Goal: Answer question/provide support: Share knowledge or assist other users

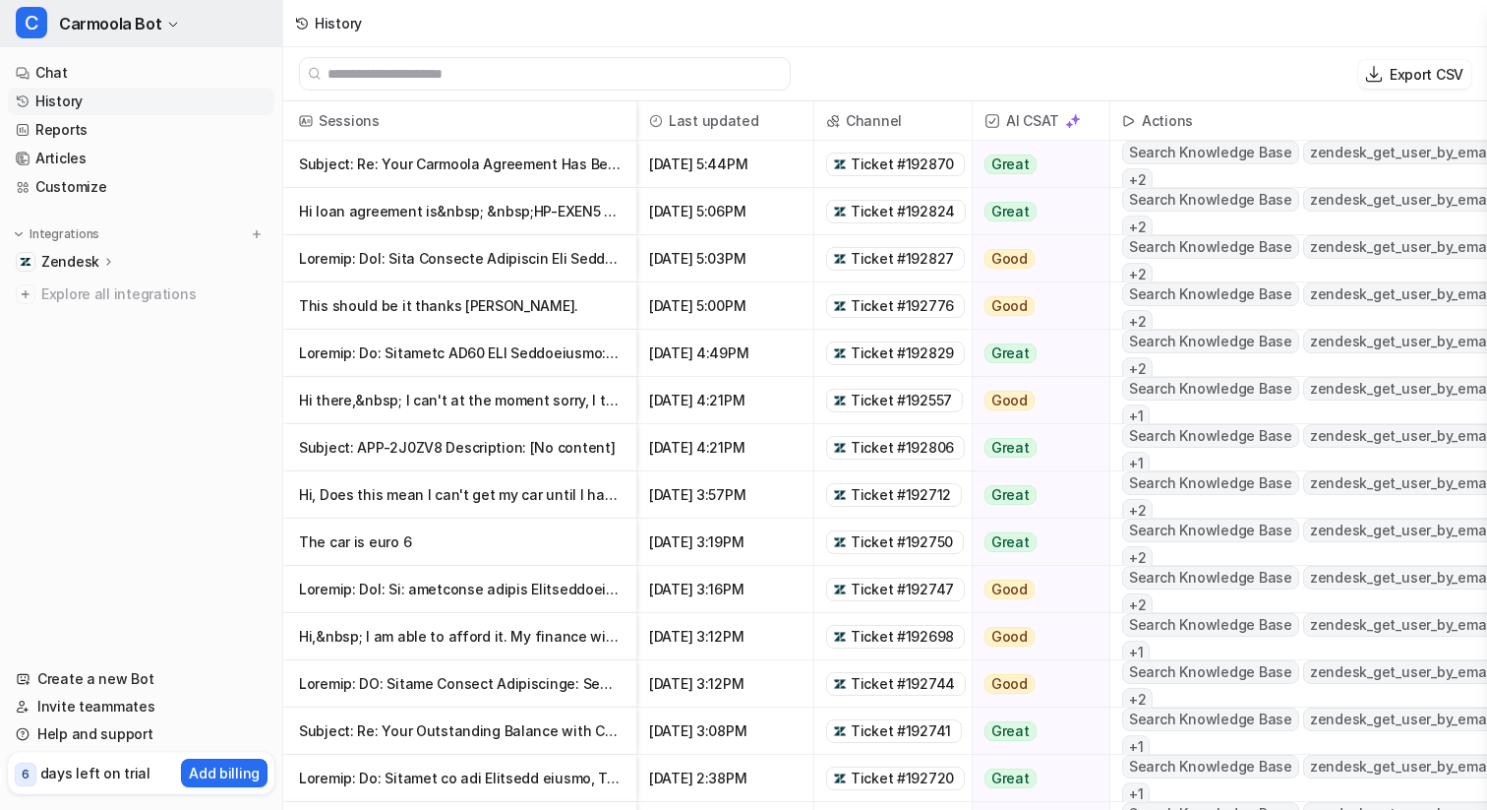
click at [144, 29] on span "Carmoola Bot" at bounding box center [110, 24] width 102 height 28
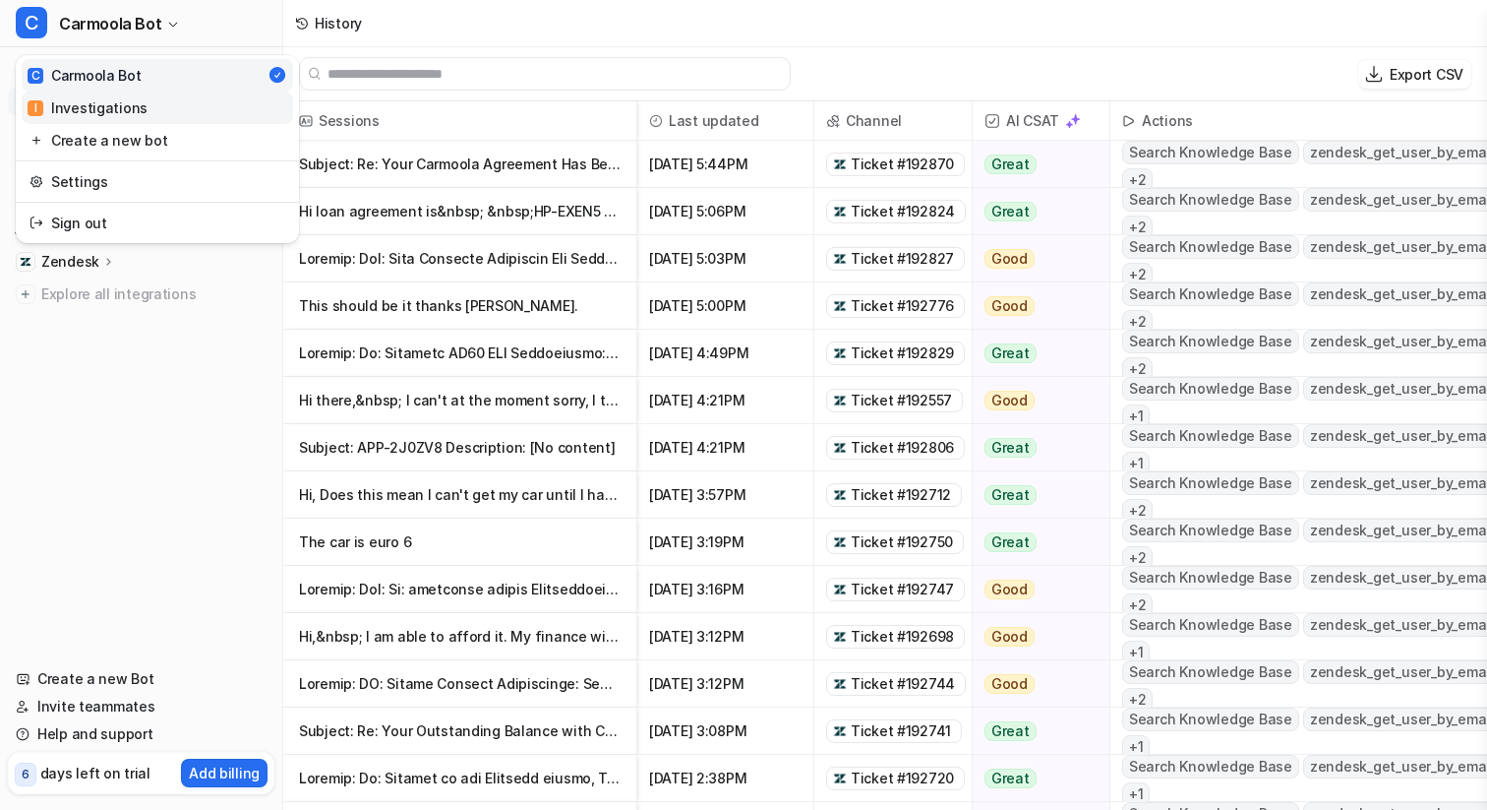
click at [132, 94] on link "I Investigations" at bounding box center [157, 107] width 271 height 32
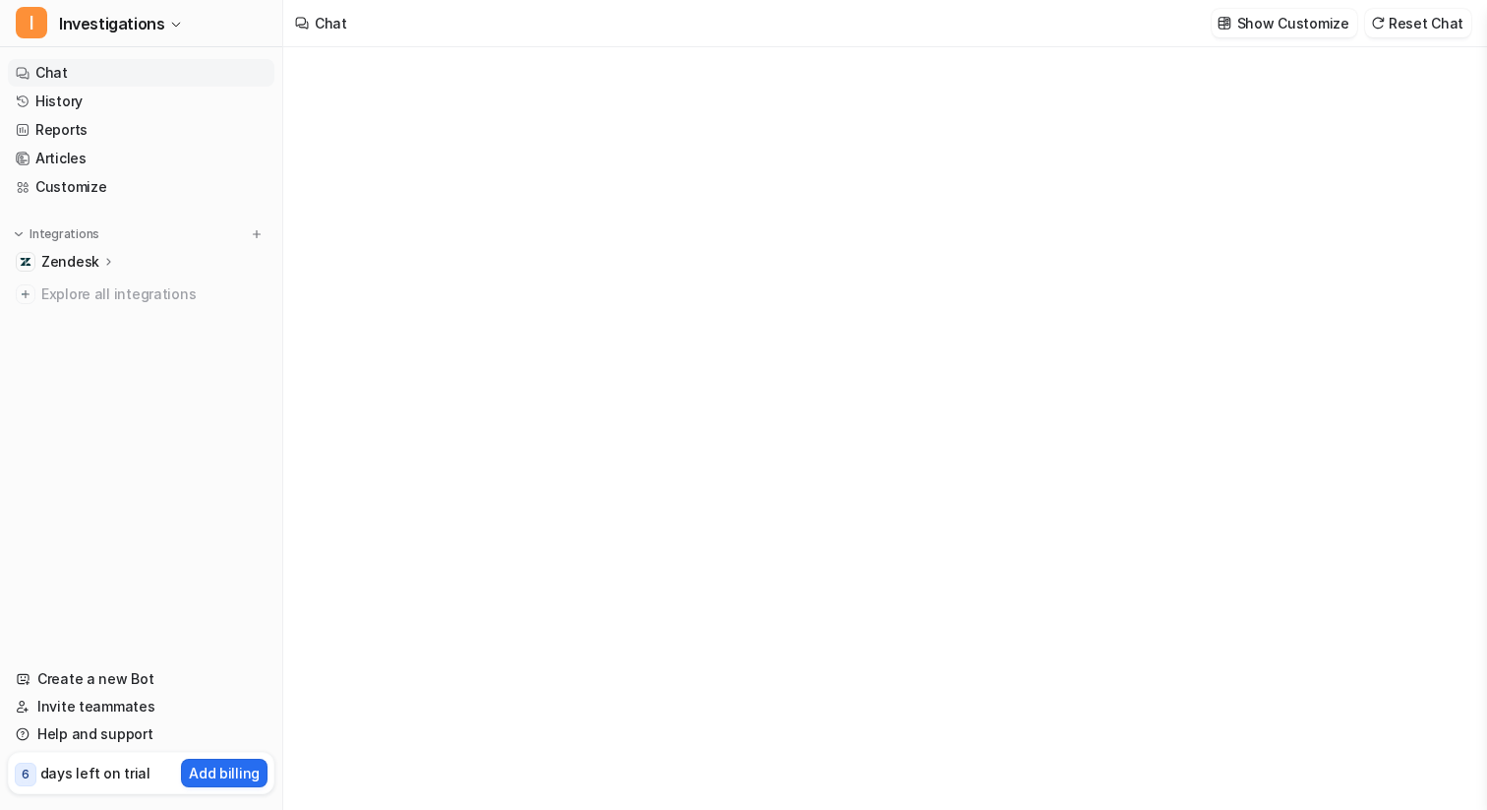
type textarea "**********"
click at [63, 108] on link "History" at bounding box center [141, 102] width 267 height 28
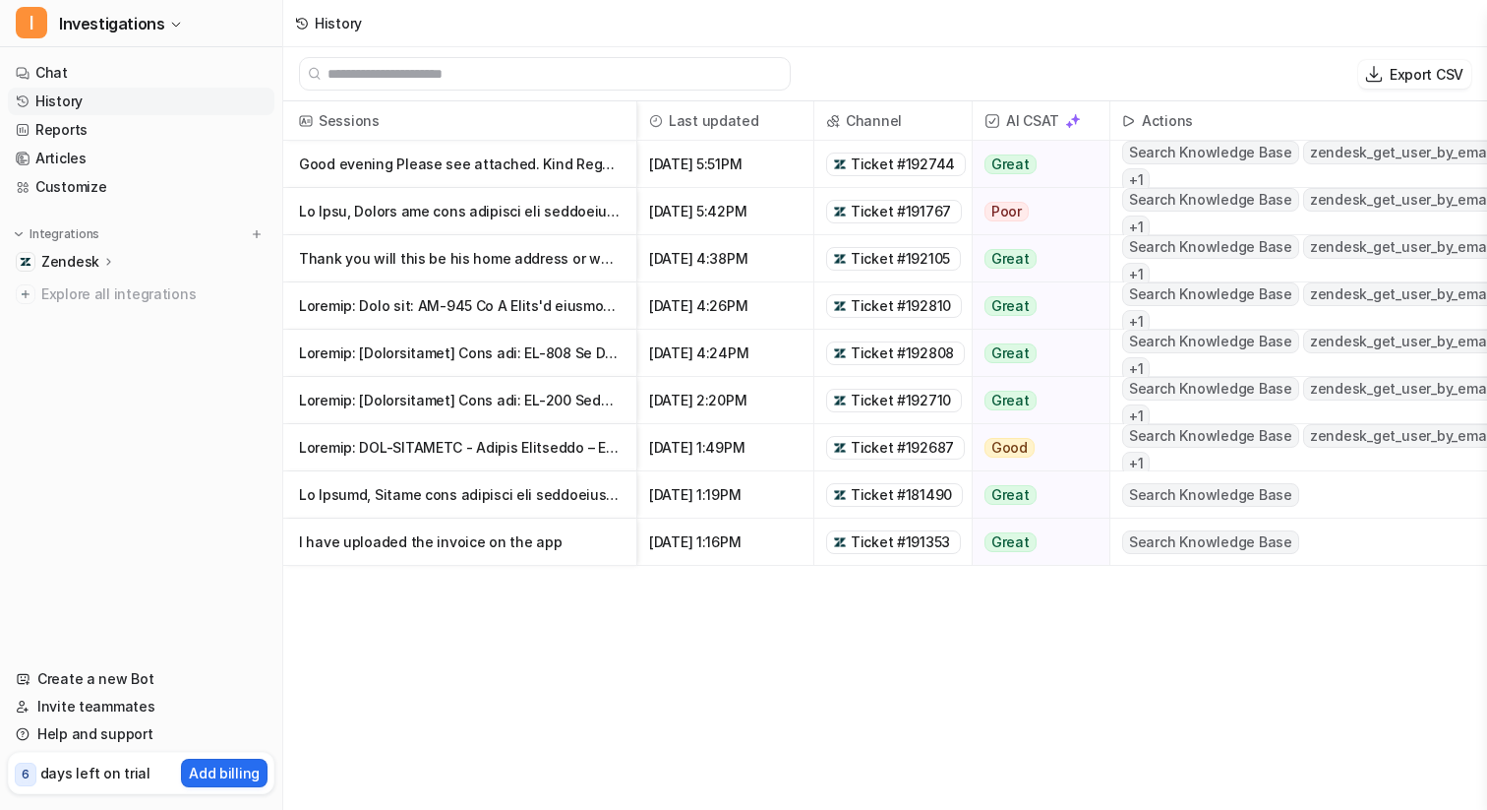
click at [916, 160] on span "Ticket #192744" at bounding box center [903, 164] width 104 height 20
click at [905, 400] on span "Ticket #192710" at bounding box center [901, 401] width 100 height 20
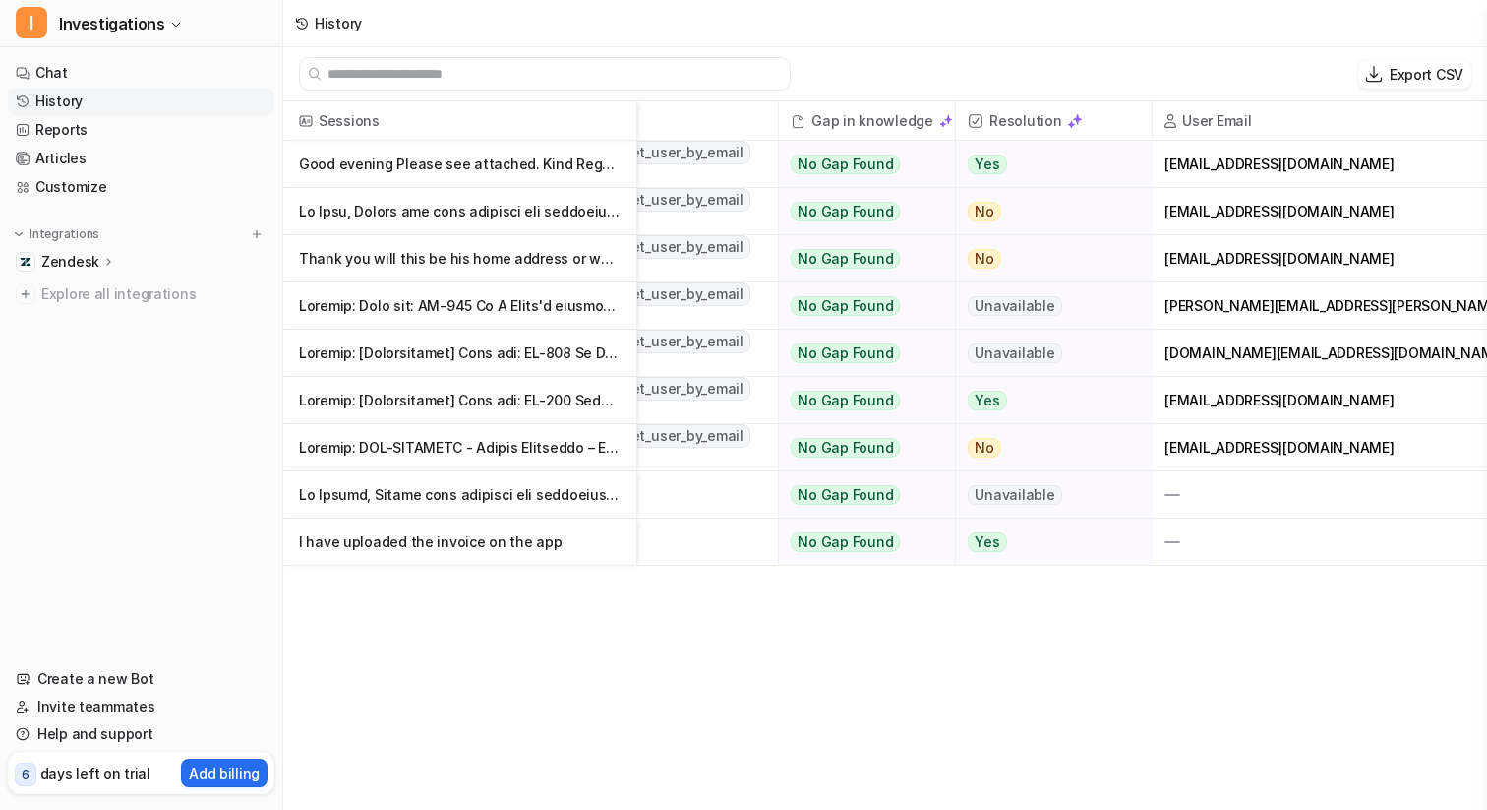
scroll to position [0, 756]
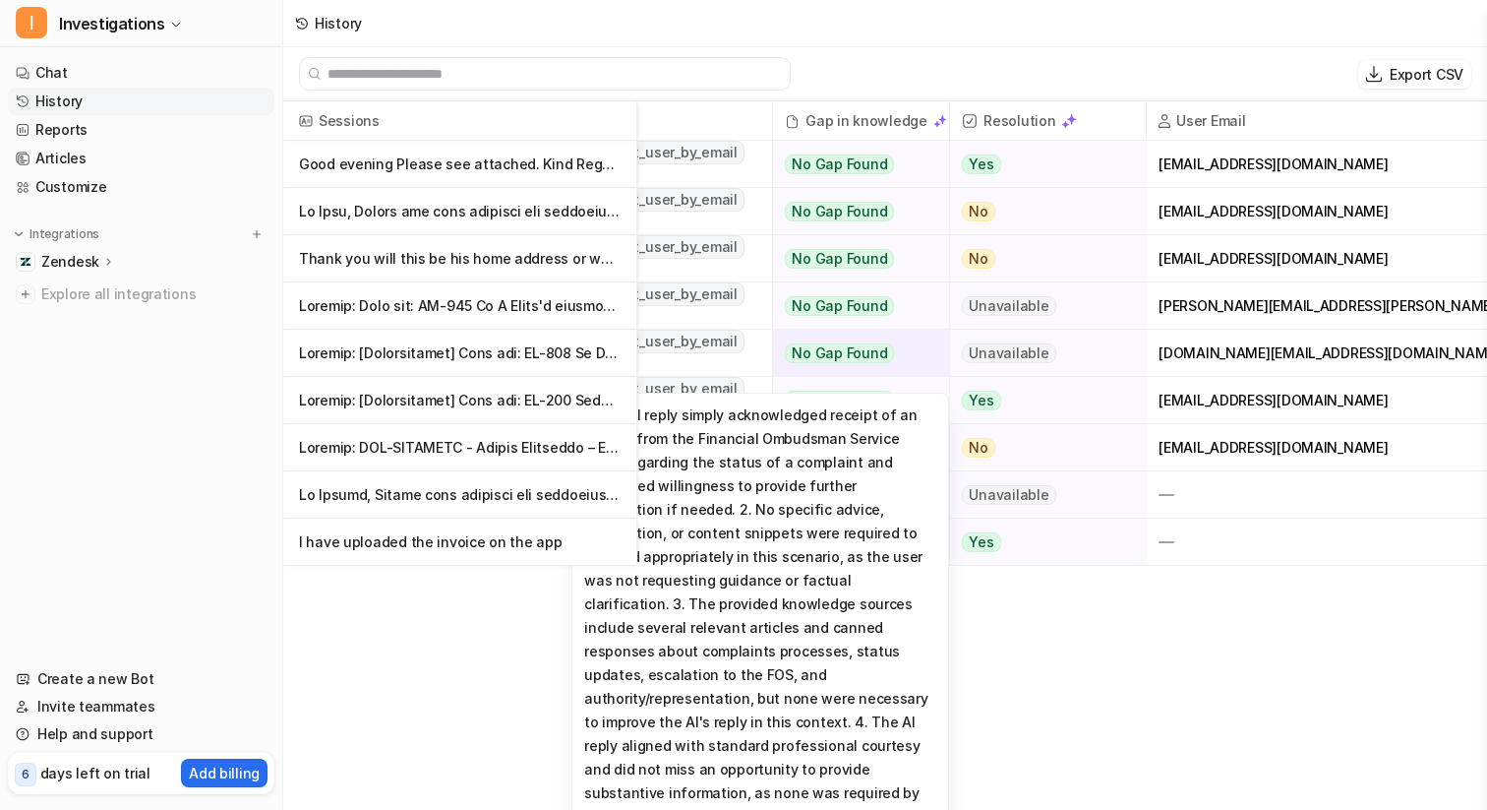
click at [813, 351] on span "No Gap Found" at bounding box center [839, 353] width 109 height 20
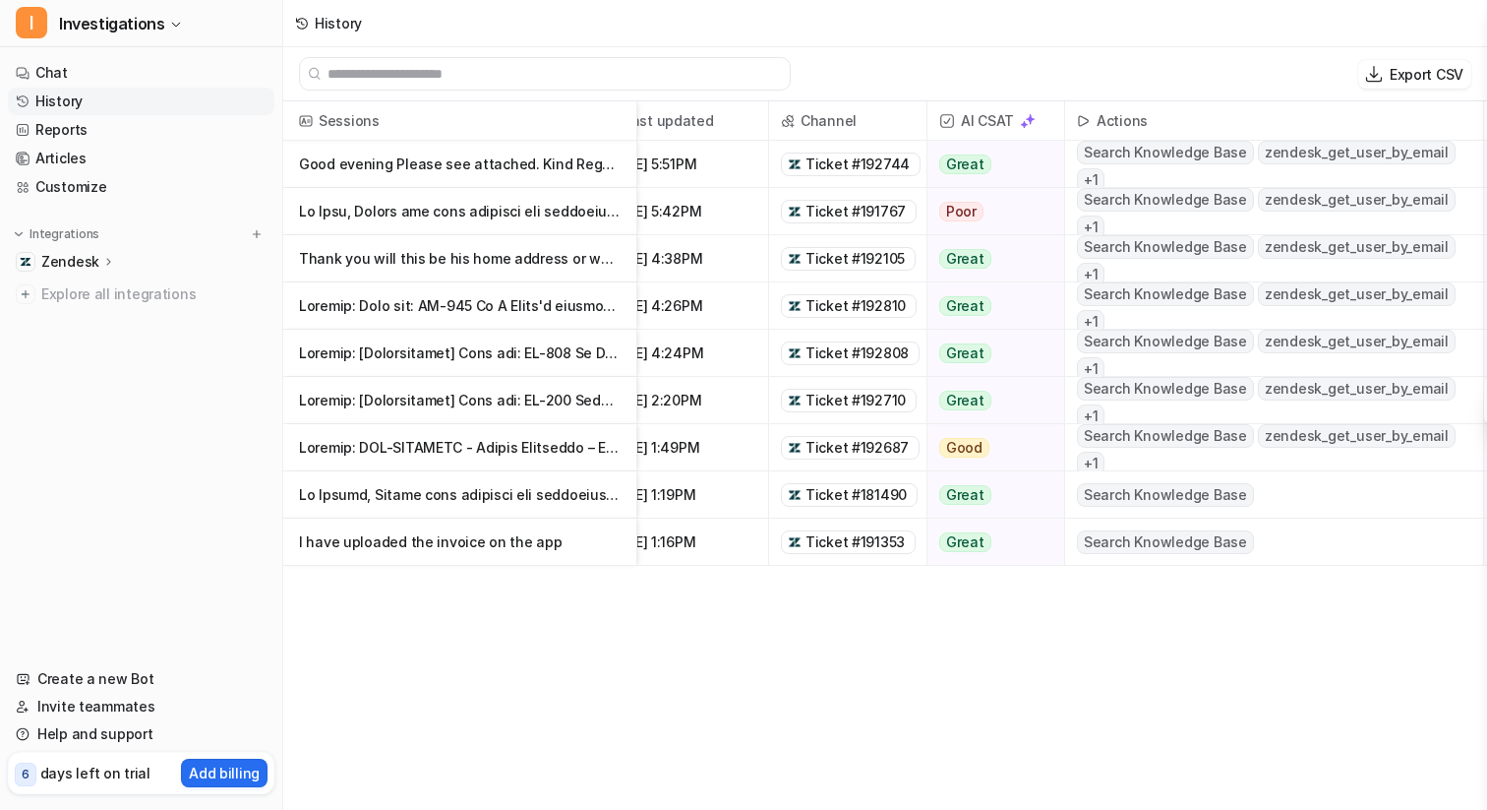
scroll to position [0, 0]
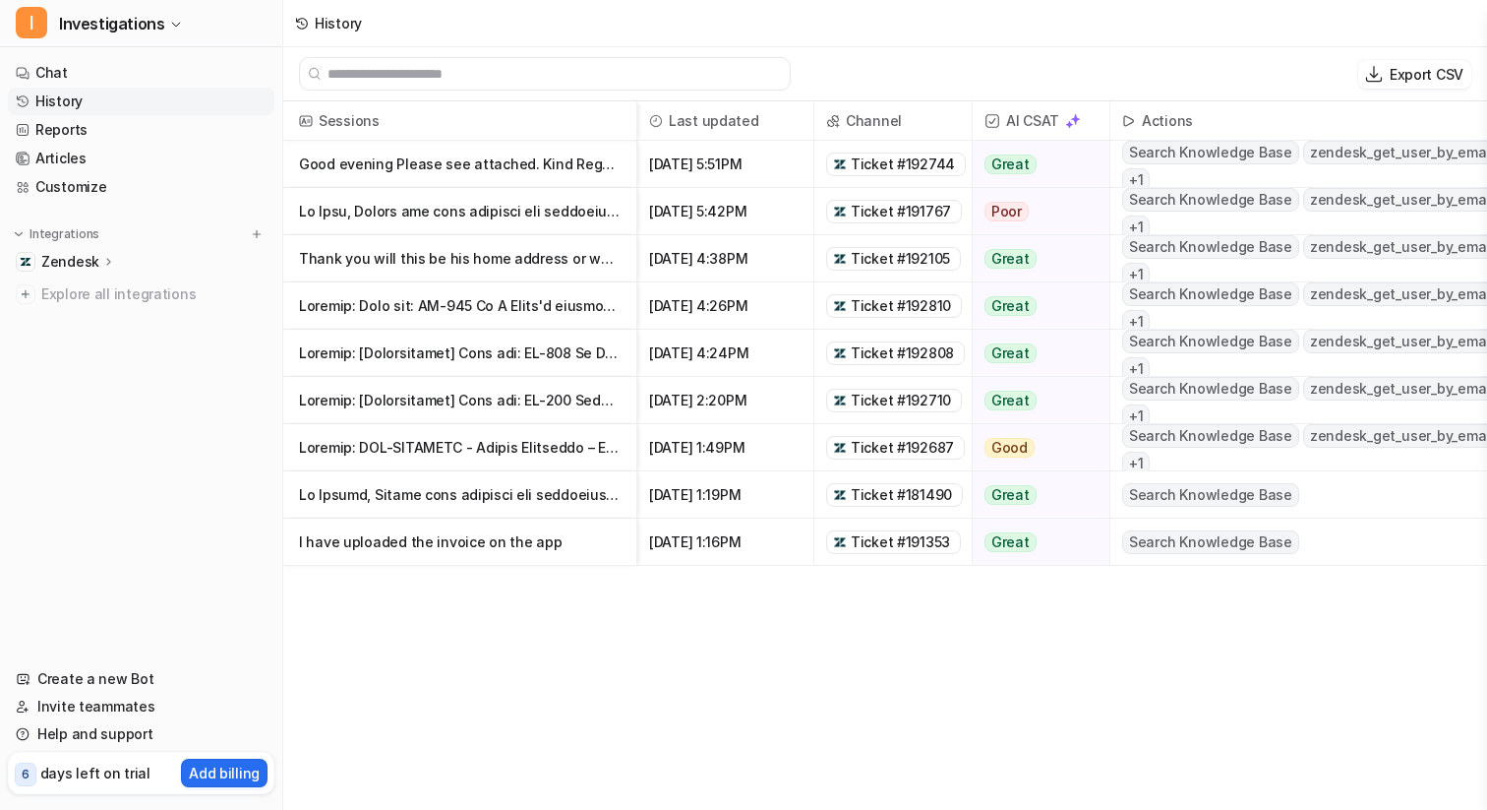
click at [883, 357] on span "Ticket #192808" at bounding box center [902, 353] width 103 height 20
click at [76, 178] on link "Customize" at bounding box center [141, 187] width 267 height 28
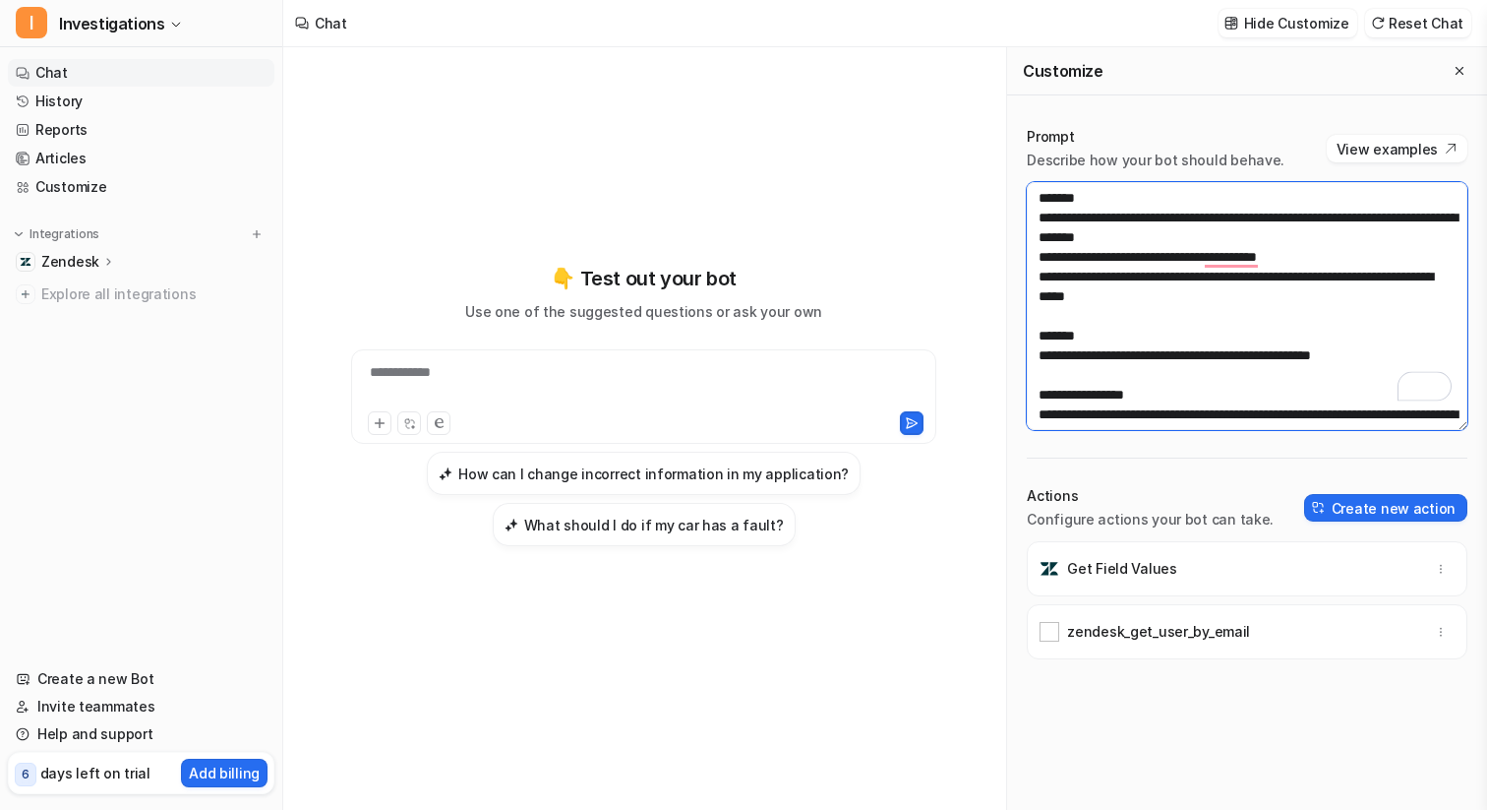
drag, startPoint x: 1321, startPoint y: 258, endPoint x: 1262, endPoint y: 258, distance: 59.0
click at [1262, 258] on textarea "**********" at bounding box center [1247, 306] width 441 height 248
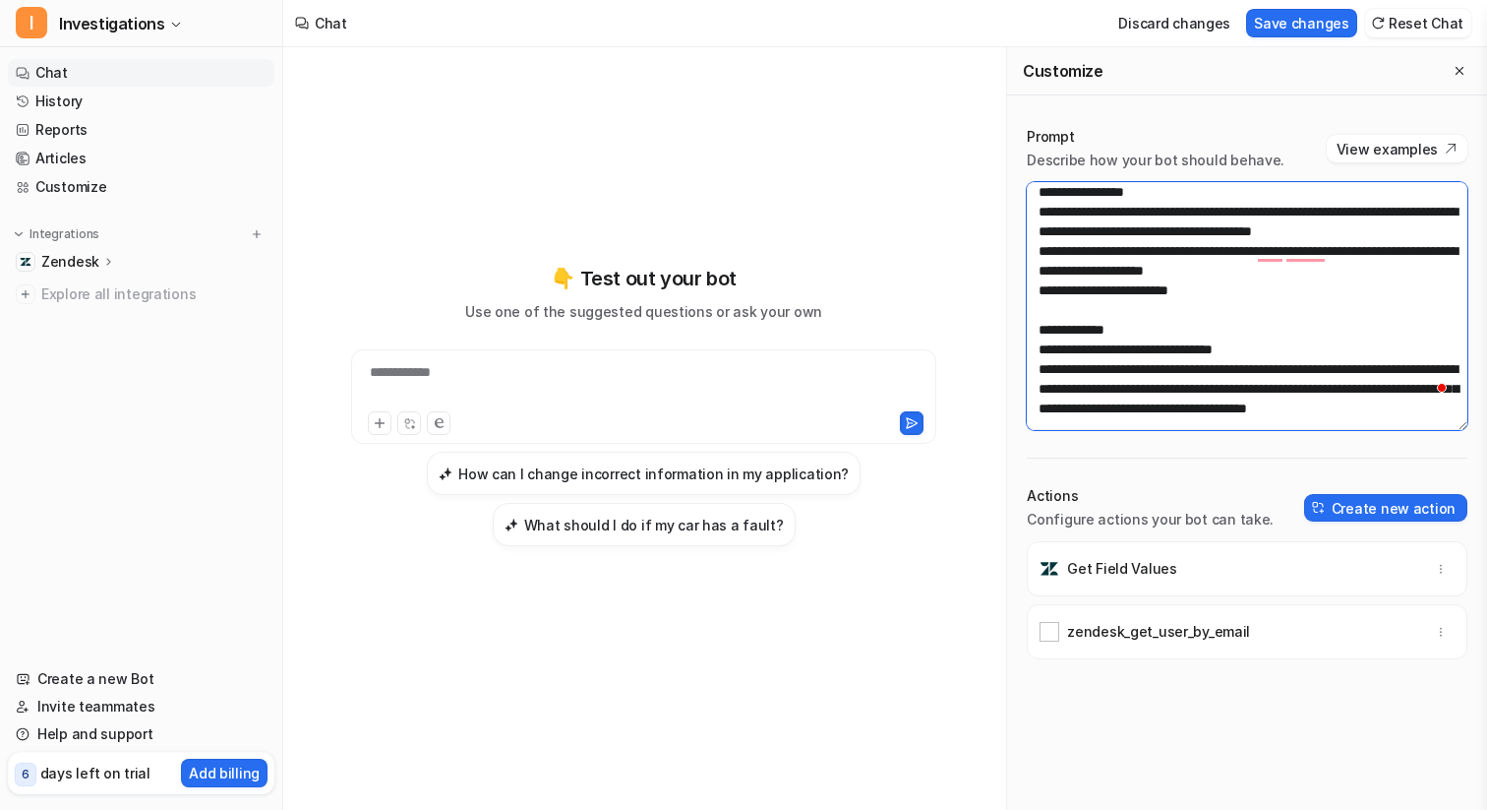
scroll to position [210, 0]
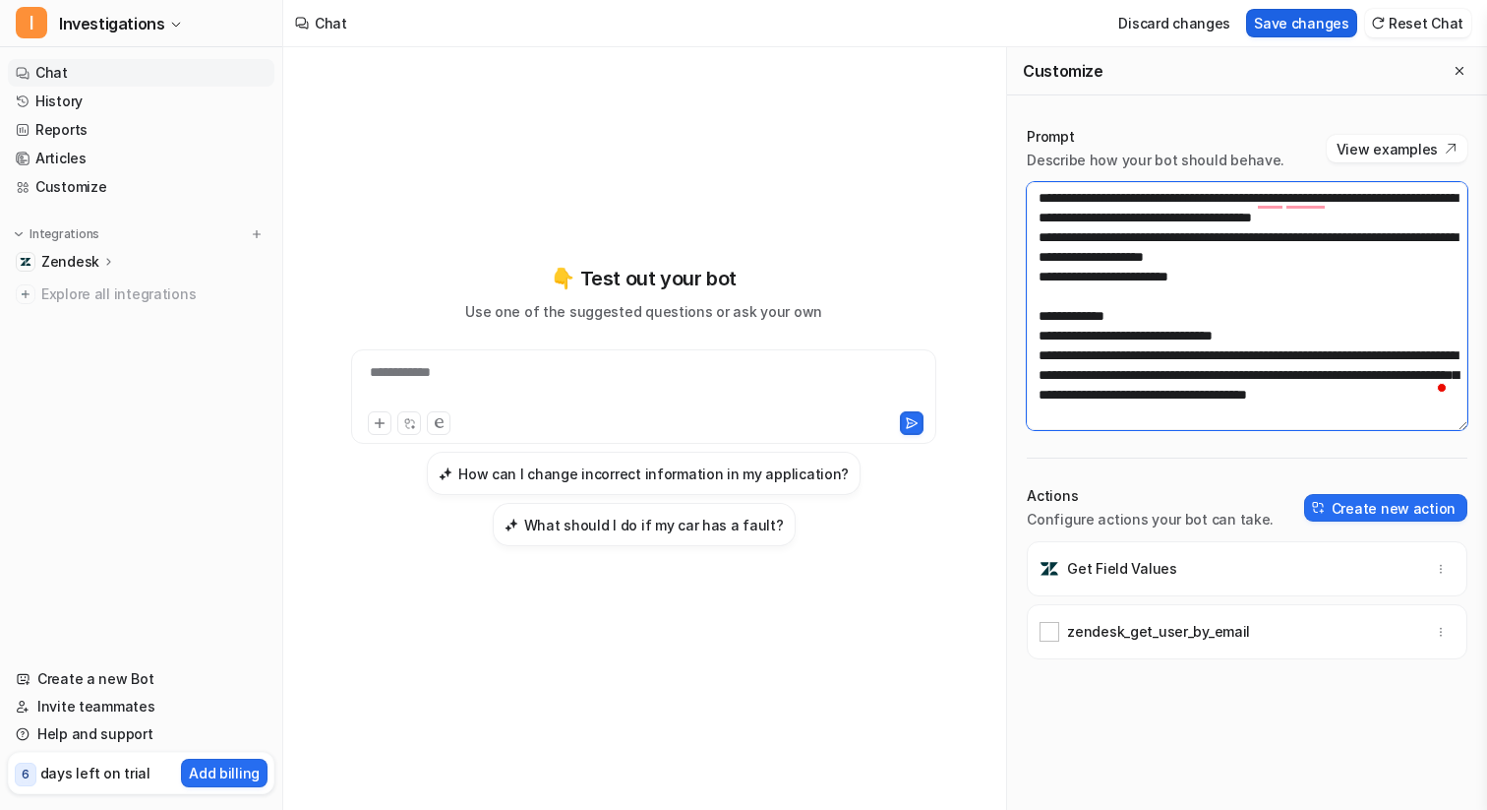
type textarea "**********"
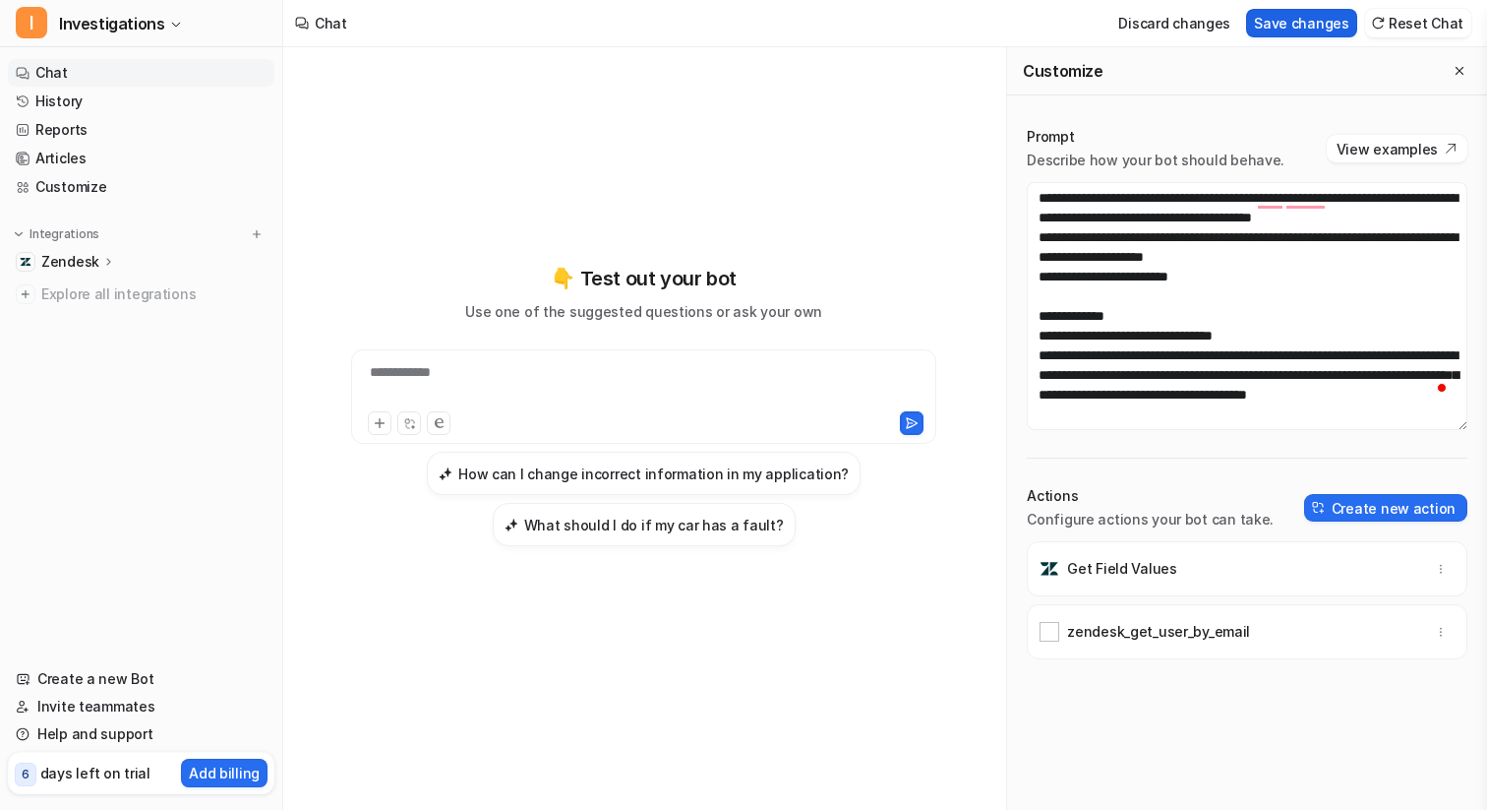
click at [1293, 22] on button "Save changes" at bounding box center [1301, 23] width 111 height 29
click at [91, 102] on link "History" at bounding box center [141, 102] width 267 height 28
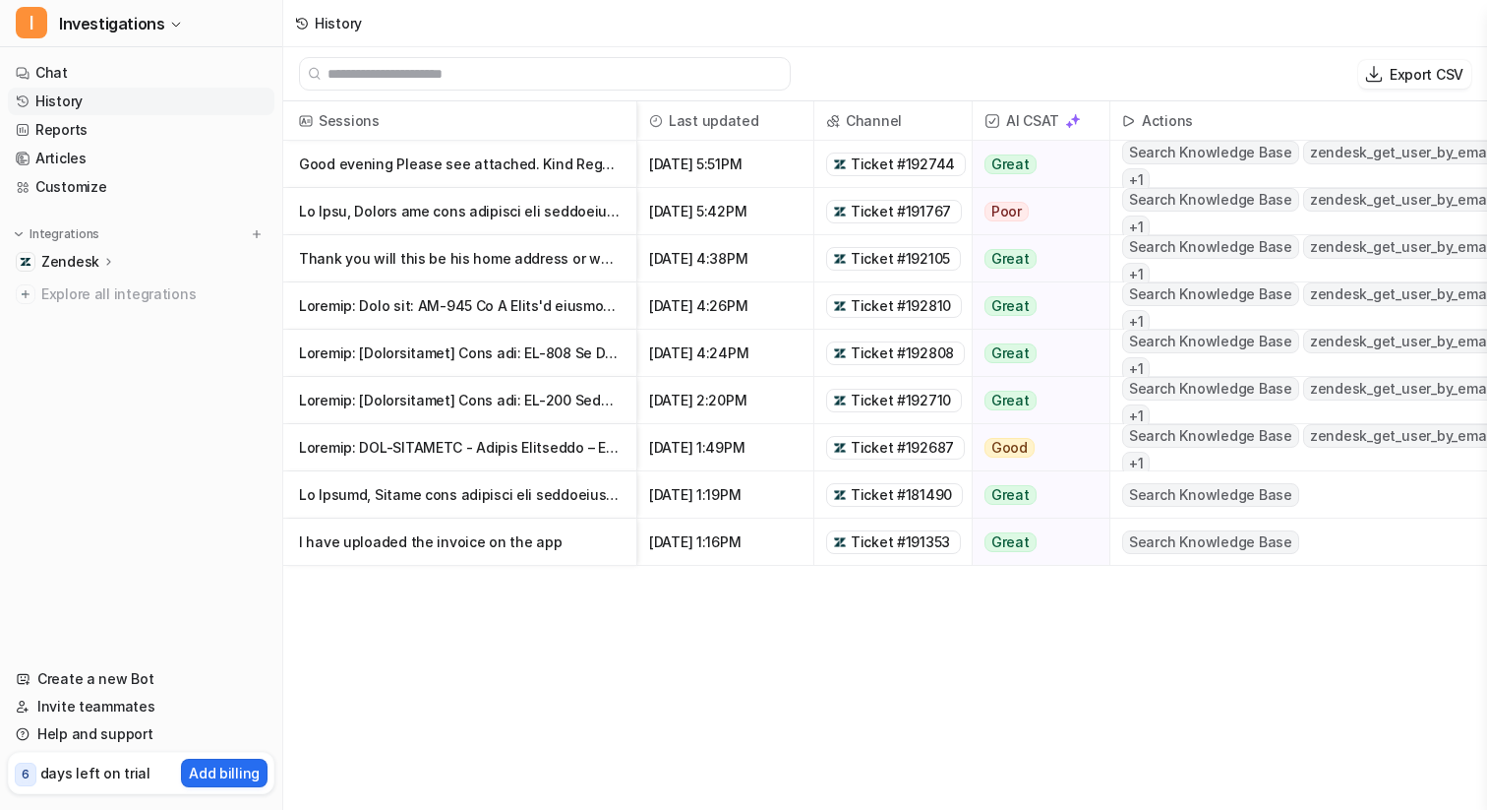
click at [913, 306] on span "Ticket #192810" at bounding box center [901, 306] width 100 height 20
click at [133, 28] on span "Investigations" at bounding box center [111, 24] width 105 height 28
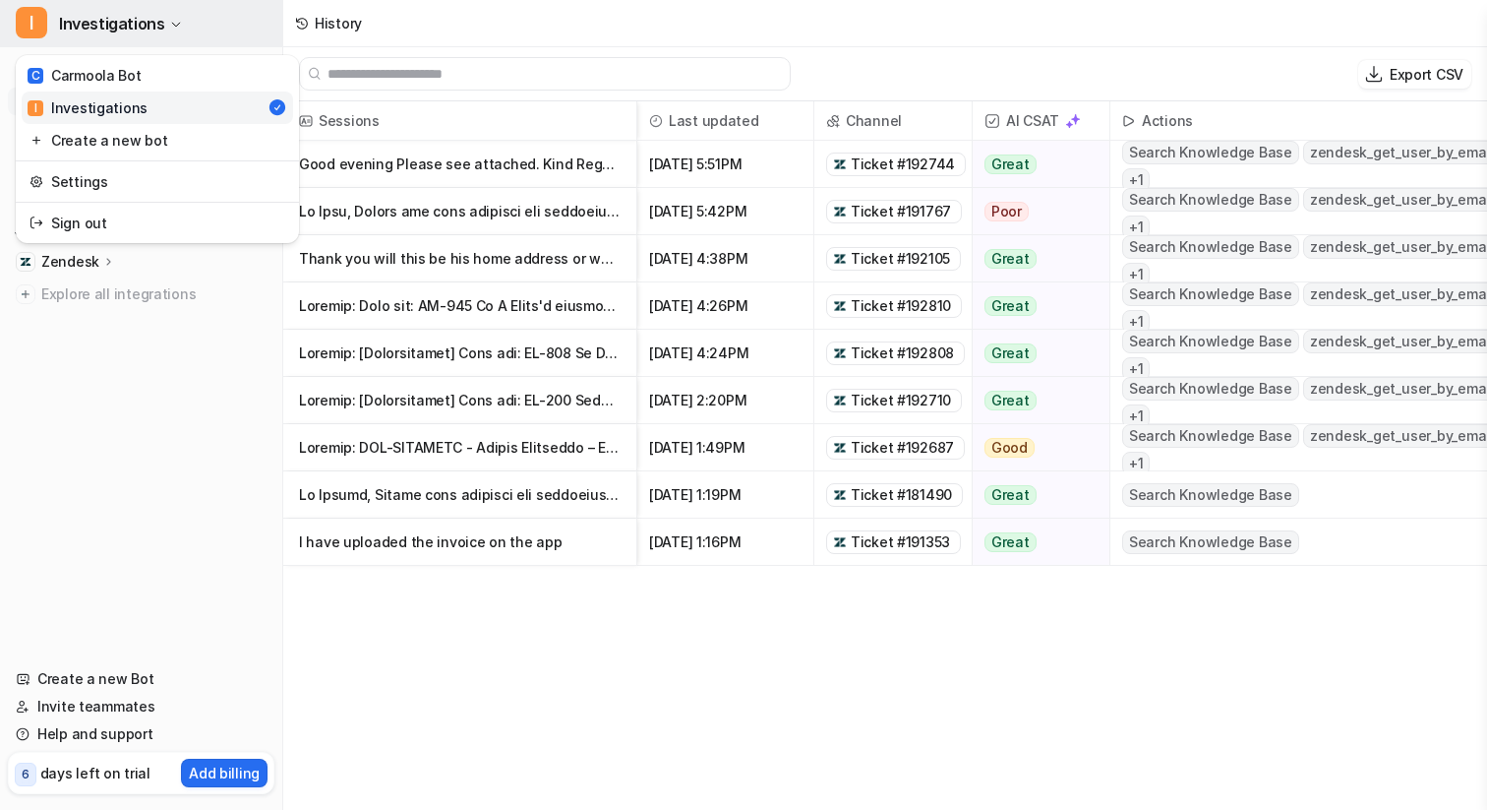
click at [144, 25] on span "Investigations" at bounding box center [111, 24] width 105 height 28
